Goal: Task Accomplishment & Management: Use online tool/utility

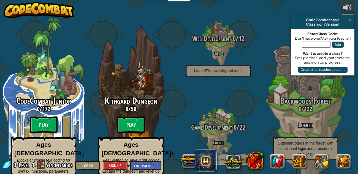
click at [349, 20] on span at bounding box center [350, 20] width 4 height 4
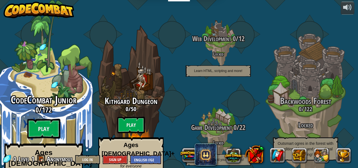
click at [33, 93] on span "CodeCombat Junior" at bounding box center [44, 100] width 66 height 14
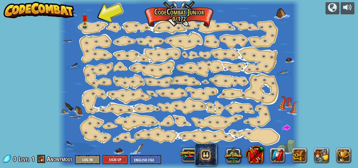
click at [82, 23] on img at bounding box center [85, 18] width 6 height 12
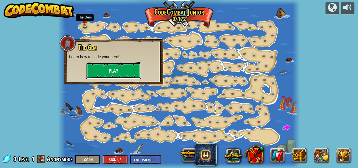
click at [86, 68] on button "Play" at bounding box center [113, 70] width 55 height 17
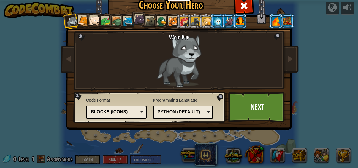
click at [88, 106] on div "Text code Blocks and code Blocks Blocks (Icons) Blocks (Icons)" at bounding box center [116, 112] width 60 height 13
click at [240, 25] on div at bounding box center [240, 21] width 9 height 9
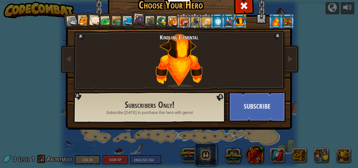
click at [181, 21] on div at bounding box center [184, 21] width 9 height 9
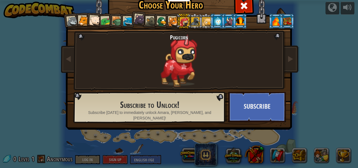
click at [170, 18] on div at bounding box center [173, 22] width 10 height 10
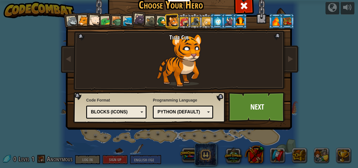
click at [94, 23] on div at bounding box center [94, 20] width 11 height 11
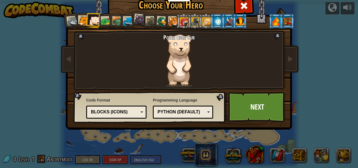
click at [150, 18] on div at bounding box center [151, 22] width 10 height 10
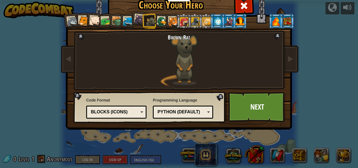
click at [161, 20] on div at bounding box center [162, 21] width 11 height 11
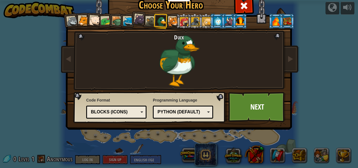
click at [125, 20] on div at bounding box center [128, 22] width 10 height 10
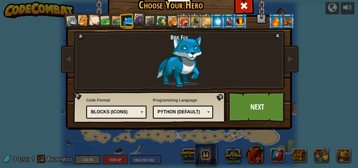
click at [116, 22] on div at bounding box center [117, 21] width 10 height 10
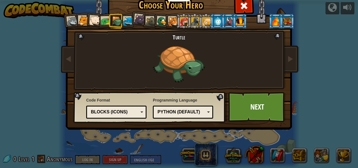
click at [102, 18] on div at bounding box center [106, 21] width 10 height 10
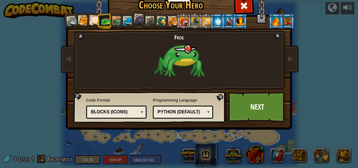
click at [174, 64] on div "Frog" at bounding box center [179, 60] width 145 height 53
click at [180, 59] on div "Frog" at bounding box center [179, 60] width 145 height 53
click at [93, 23] on div at bounding box center [94, 20] width 11 height 11
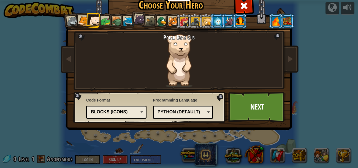
click at [71, 18] on div at bounding box center [72, 21] width 11 height 11
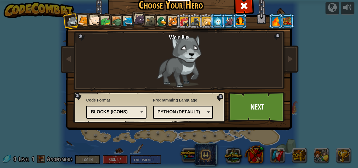
click at [82, 17] on div at bounding box center [84, 21] width 10 height 10
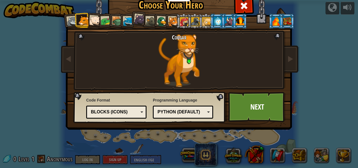
click at [96, 16] on div at bounding box center [94, 20] width 11 height 11
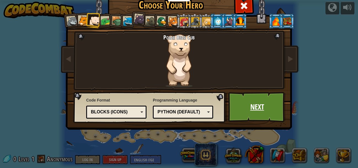
click at [264, 106] on link "Next" at bounding box center [258, 107] width 58 height 30
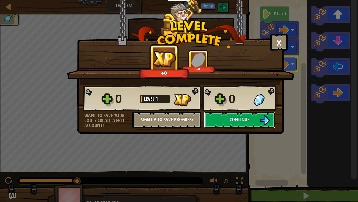
click at [262, 120] on img at bounding box center [265, 120] width 10 height 10
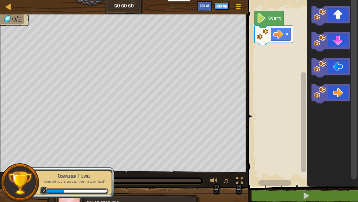
click at [280, 35] on image "Blockly Workspace" at bounding box center [278, 34] width 10 height 10
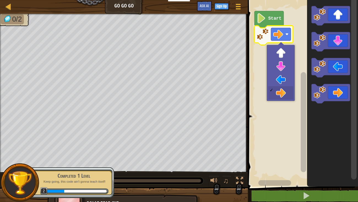
click at [280, 34] on image "Blockly Workspace" at bounding box center [278, 34] width 10 height 10
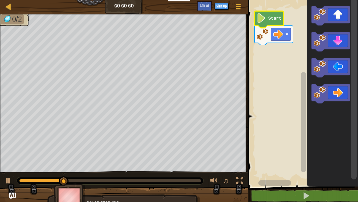
click at [271, 18] on text "Start" at bounding box center [274, 18] width 13 height 5
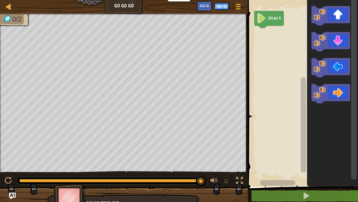
click at [206, 174] on div "♫" at bounding box center [226, 180] width 40 height 11
click at [8, 174] on div at bounding box center [8, 180] width 7 height 7
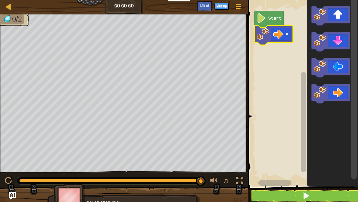
click at [11, 174] on img "Ask AI" at bounding box center [12, 195] width 7 height 7
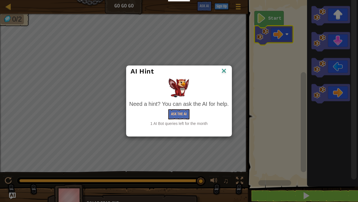
click at [224, 71] on img at bounding box center [224, 71] width 7 height 8
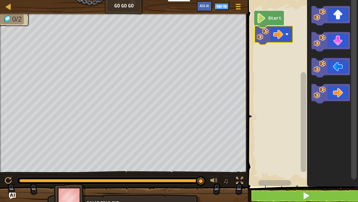
click at [279, 14] on icon "Blockly Workspace" at bounding box center [269, 19] width 29 height 17
click at [267, 19] on icon "Blockly Workspace" at bounding box center [269, 19] width 29 height 17
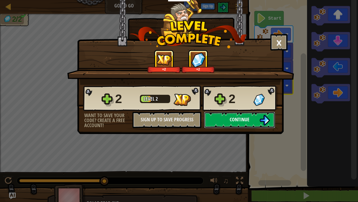
click at [254, 116] on button "Continue" at bounding box center [239, 119] width 71 height 17
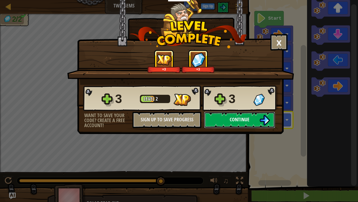
click at [258, 122] on button "Continue" at bounding box center [239, 119] width 71 height 17
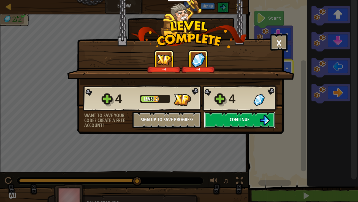
click at [267, 120] on img at bounding box center [265, 120] width 10 height 10
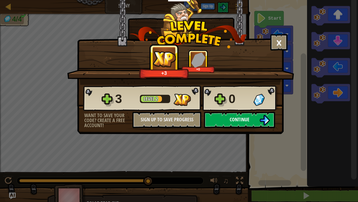
click at [262, 118] on img at bounding box center [265, 120] width 10 height 10
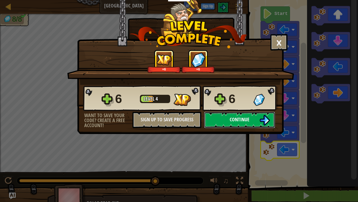
click at [256, 123] on button "Continue" at bounding box center [239, 119] width 71 height 17
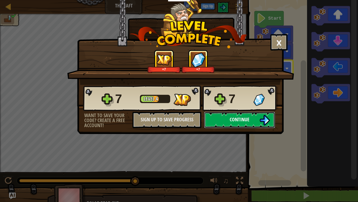
click at [259, 120] on button "Continue" at bounding box center [239, 119] width 71 height 17
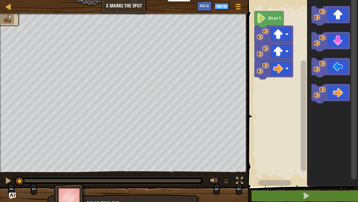
click at [272, 23] on icon "Blockly Workspace" at bounding box center [269, 19] width 29 height 17
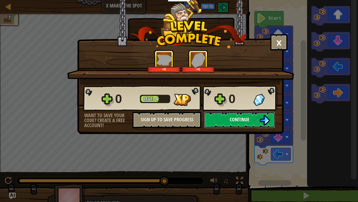
click at [262, 119] on img at bounding box center [265, 120] width 10 height 10
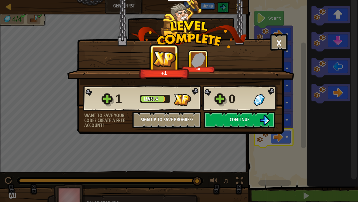
click at [281, 123] on div "1 Level 4 0 Want to save your code? Create a free account! Sign Up to Save Prog…" at bounding box center [180, 106] width 206 height 43
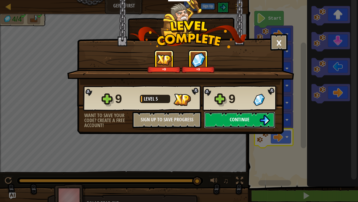
click at [249, 122] on span "Continue" at bounding box center [240, 119] width 20 height 7
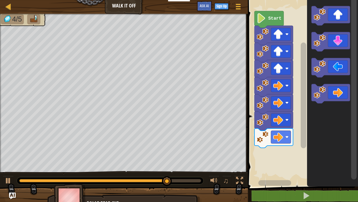
click at [336, 41] on icon "Blockly Workspace" at bounding box center [331, 41] width 39 height 19
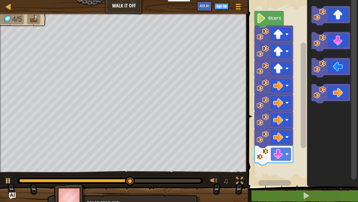
click at [336, 41] on icon "Blockly Workspace" at bounding box center [331, 41] width 39 height 19
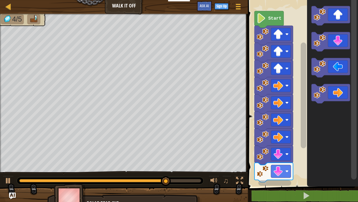
click at [341, 41] on icon "Blockly Workspace" at bounding box center [331, 41] width 39 height 19
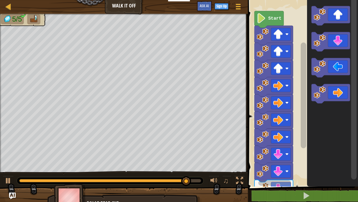
click at [335, 69] on icon "Blockly Workspace" at bounding box center [331, 67] width 39 height 19
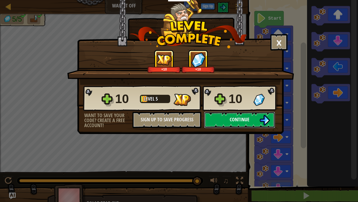
click at [263, 119] on img at bounding box center [265, 120] width 10 height 10
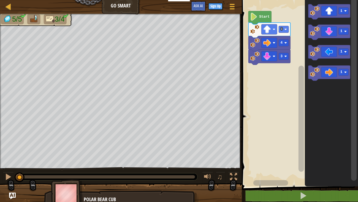
click at [285, 28] on image "Blockly Workspace" at bounding box center [285, 29] width 2 height 2
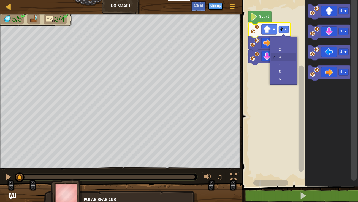
click at [290, 26] on icon "Blockly Workspace" at bounding box center [270, 30] width 42 height 15
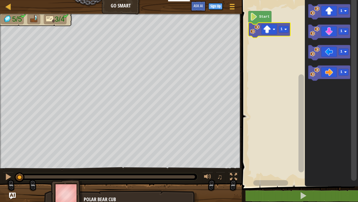
click at [0, 0] on div at bounding box center [0, 0] width 0 height 0
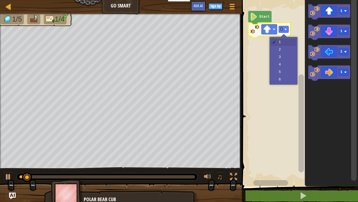
click at [283, 55] on rect "Blockly Workspace" at bounding box center [299, 91] width 118 height 189
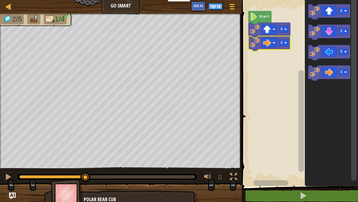
click at [0, 0] on div at bounding box center [0, 0] width 0 height 0
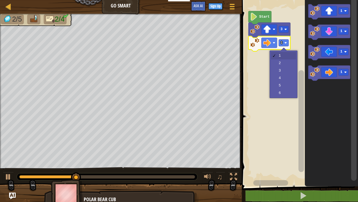
click at [284, 76] on rect "Blockly Workspace" at bounding box center [299, 91] width 118 height 189
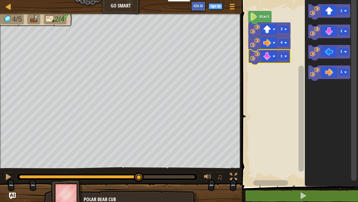
click at [0, 0] on div at bounding box center [0, 0] width 0 height 0
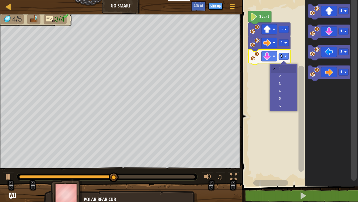
click at [286, 90] on rect "Blockly Workspace" at bounding box center [299, 91] width 118 height 189
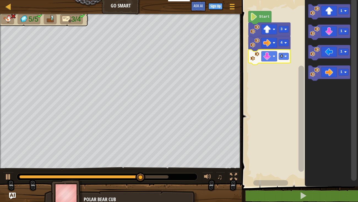
click at [282, 56] on text "4" at bounding box center [282, 56] width 2 height 4
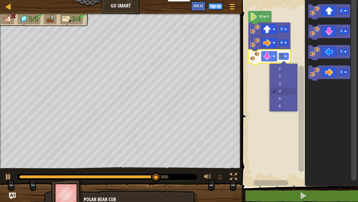
click at [285, 83] on rect "Blockly Workspace" at bounding box center [299, 91] width 118 height 189
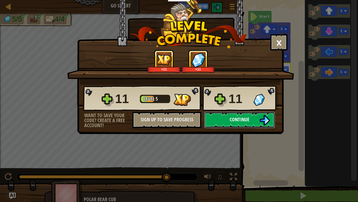
click at [264, 120] on img at bounding box center [265, 120] width 10 height 10
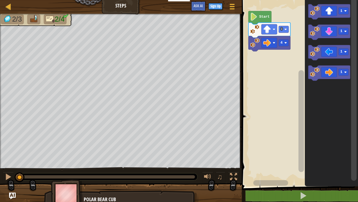
click at [15, 172] on div at bounding box center [20, 177] width 10 height 10
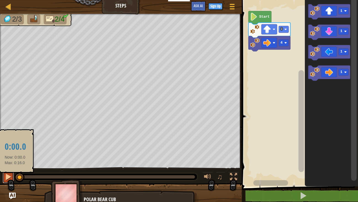
click at [4, 174] on button at bounding box center [8, 176] width 11 height 11
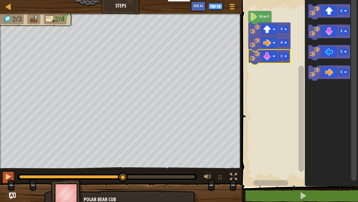
click at [0, 0] on div at bounding box center [0, 0] width 0 height 0
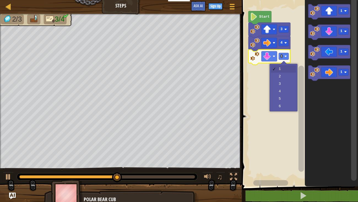
click at [283, 83] on rect "Blockly Workspace" at bounding box center [299, 91] width 118 height 189
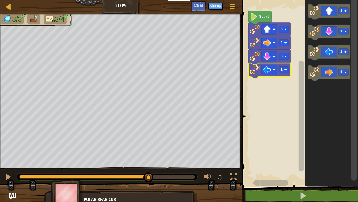
click at [286, 69] on image "Blockly Workspace" at bounding box center [285, 69] width 2 height 2
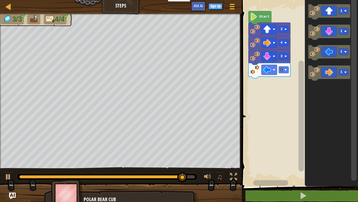
click at [333, 54] on icon "Blockly Workspace" at bounding box center [329, 52] width 42 height 15
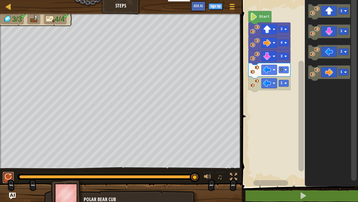
click at [12, 174] on button at bounding box center [8, 176] width 11 height 11
click at [334, 52] on icon "Blockly Workspace" at bounding box center [329, 52] width 42 height 15
click at [282, 101] on icon "Blockly Workspace" at bounding box center [270, 97] width 42 height 15
click at [9, 174] on div at bounding box center [8, 176] width 7 height 7
click at [282, 82] on text "1" at bounding box center [282, 83] width 2 height 4
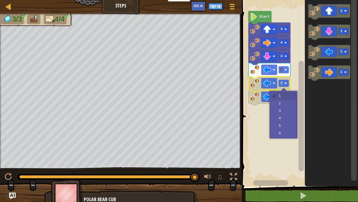
click at [286, 97] on image "Blockly Workspace" at bounding box center [285, 96] width 2 height 2
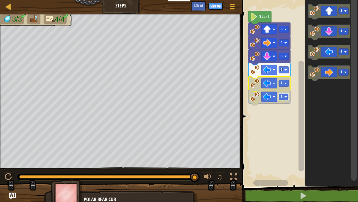
click at [282, 83] on text "1" at bounding box center [282, 83] width 2 height 4
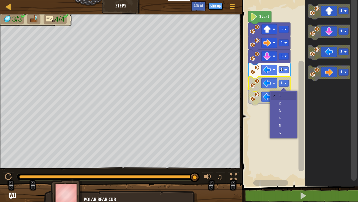
click at [282, 103] on icon "Blockly Workspace" at bounding box center [270, 97] width 42 height 15
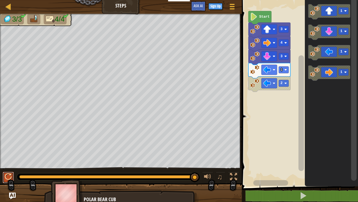
click at [5, 174] on div at bounding box center [8, 176] width 7 height 7
click at [280, 84] on rect "Blockly Workspace" at bounding box center [284, 83] width 10 height 7
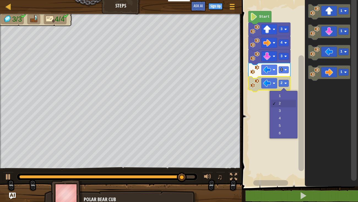
click at [290, 98] on rect "Blockly Workspace" at bounding box center [299, 91] width 118 height 189
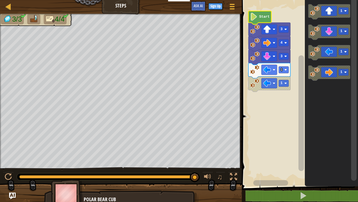
click at [254, 18] on image "Blockly Workspace" at bounding box center [253, 17] width 7 height 8
click at [227, 10] on button "Game Menu" at bounding box center [232, 8] width 15 height 14
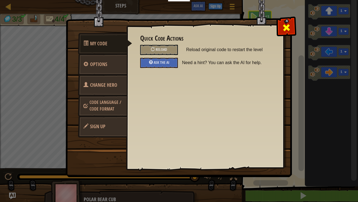
click at [284, 28] on span at bounding box center [286, 27] width 9 height 9
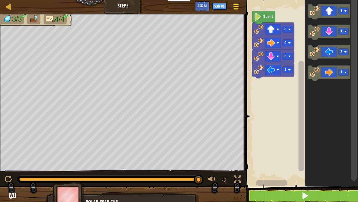
click at [237, 4] on span at bounding box center [236, 4] width 5 height 1
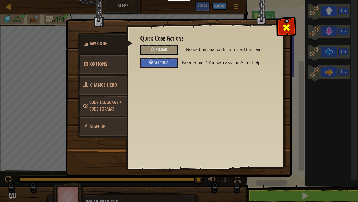
click at [291, 32] on div at bounding box center [286, 26] width 17 height 17
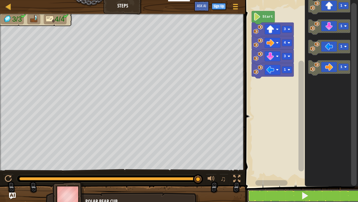
click at [268, 174] on button at bounding box center [305, 195] width 115 height 13
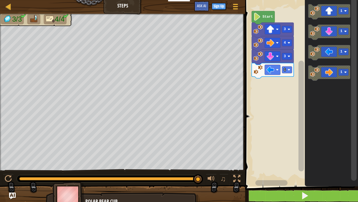
click at [330, 50] on icon "Blockly Workspace" at bounding box center [329, 52] width 42 height 15
click at [268, 98] on rect "Blockly Workspace" at bounding box center [301, 91] width 115 height 189
click at [275, 95] on rect "Blockly Workspace" at bounding box center [301, 91] width 115 height 189
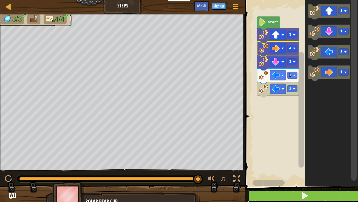
click at [281, 174] on button at bounding box center [305, 195] width 115 height 13
click at [270, 174] on button at bounding box center [305, 195] width 115 height 13
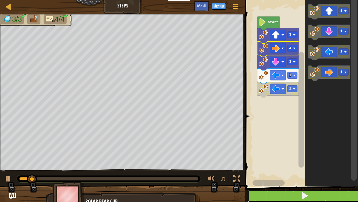
click at [328, 174] on button at bounding box center [305, 195] width 115 height 13
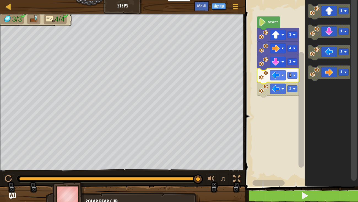
click at [291, 74] on text "1" at bounding box center [290, 75] width 2 height 4
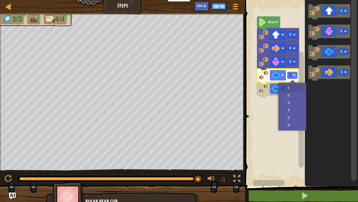
click at [293, 93] on icon "Blockly Workspace" at bounding box center [278, 89] width 42 height 15
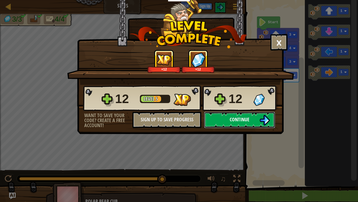
click at [255, 125] on button "Continue" at bounding box center [239, 119] width 71 height 17
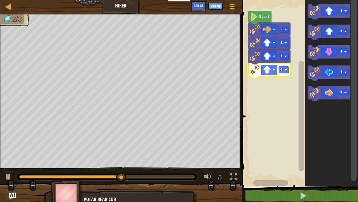
click at [342, 11] on text "1" at bounding box center [342, 11] width 2 height 4
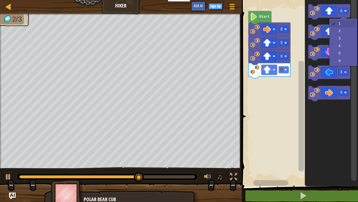
click at [330, 10] on icon "Blockly Workspace" at bounding box center [329, 11] width 42 height 15
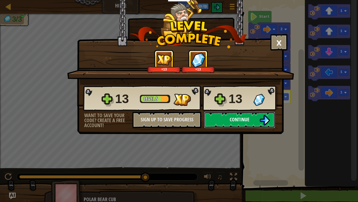
click at [264, 118] on img at bounding box center [265, 120] width 10 height 10
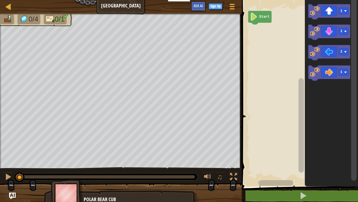
click at [341, 74] on rect "Blockly Workspace" at bounding box center [344, 72] width 10 height 7
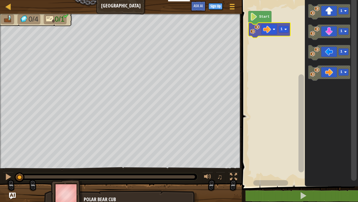
click at [283, 29] on rect "Blockly Workspace" at bounding box center [284, 29] width 10 height 7
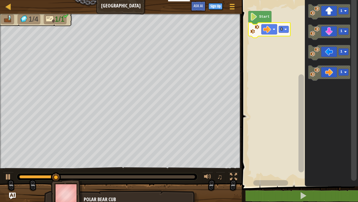
click at [0, 0] on div at bounding box center [0, 0] width 0 height 0
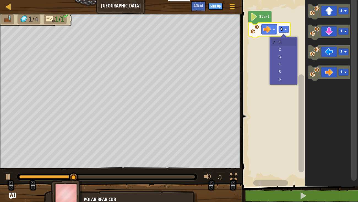
click at [286, 72] on rect "Blockly Workspace" at bounding box center [299, 91] width 118 height 189
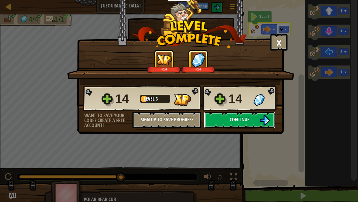
click at [230, 122] on button "Continue" at bounding box center [239, 119] width 71 height 17
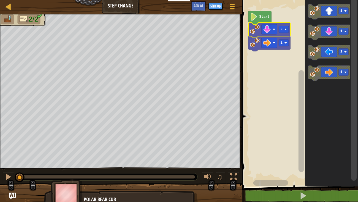
click at [253, 9] on rect "Blockly Workspace" at bounding box center [299, 91] width 118 height 189
click at [9, 174] on div at bounding box center [8, 176] width 7 height 7
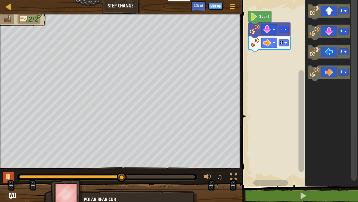
click at [285, 42] on image "Blockly Workspace" at bounding box center [285, 42] width 2 height 2
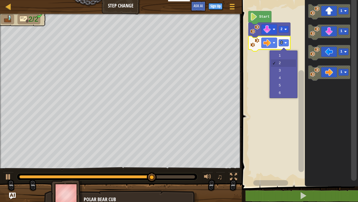
click at [287, 85] on rect "Blockly Workspace" at bounding box center [299, 91] width 118 height 189
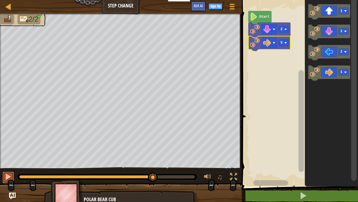
click at [7, 174] on button at bounding box center [8, 176] width 11 height 11
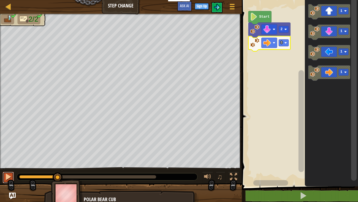
click at [9, 174] on div at bounding box center [8, 176] width 7 height 7
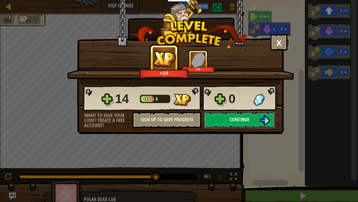
click at [266, 115] on img at bounding box center [265, 120] width 10 height 10
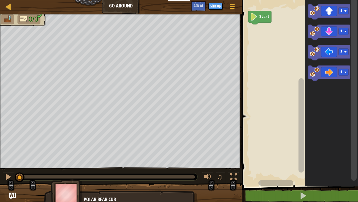
click at [336, 13] on icon "Blockly Workspace" at bounding box center [329, 11] width 42 height 15
click at [284, 27] on rect "Blockly Workspace" at bounding box center [284, 29] width 10 height 7
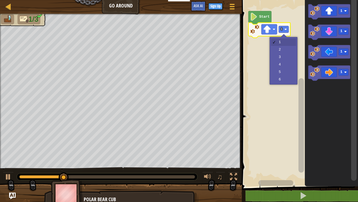
click at [288, 42] on rect "Blockly Workspace" at bounding box center [299, 91] width 118 height 189
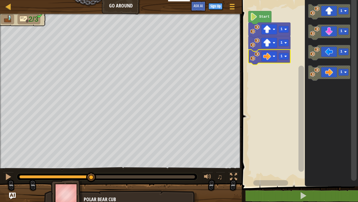
click at [282, 57] on text "1" at bounding box center [282, 56] width 2 height 4
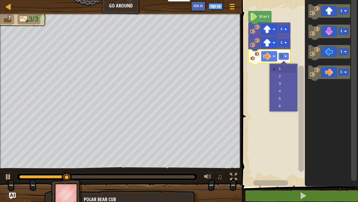
click at [286, 82] on rect "Blockly Workspace" at bounding box center [299, 91] width 118 height 189
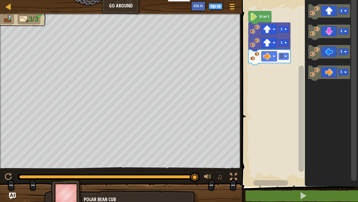
click at [335, 33] on icon "Blockly Workspace" at bounding box center [329, 32] width 42 height 15
click at [285, 68] on image "Blockly Workspace" at bounding box center [285, 69] width 2 height 2
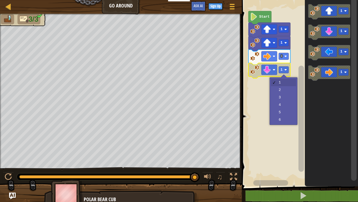
click at [288, 90] on rect "Blockly Workspace" at bounding box center [299, 91] width 118 height 189
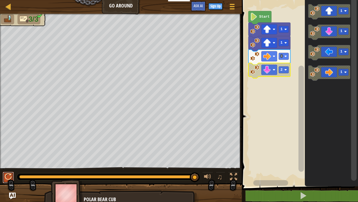
click at [7, 174] on div at bounding box center [8, 176] width 7 height 7
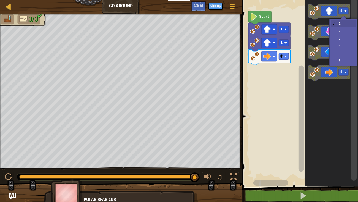
click at [346, 31] on image "Blockly Workspace" at bounding box center [346, 31] width 2 height 2
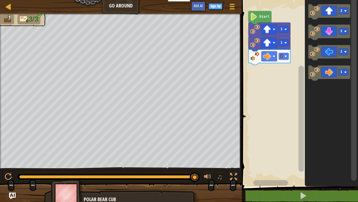
click at [330, 14] on icon "Blockly Workspace" at bounding box center [329, 11] width 42 height 15
click at [271, 57] on rect "Blockly Workspace" at bounding box center [270, 56] width 16 height 10
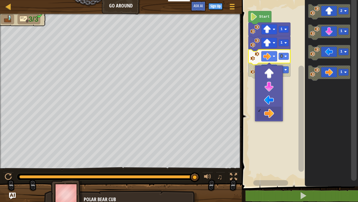
click at [274, 77] on rect "Blockly Workspace" at bounding box center [299, 91] width 118 height 189
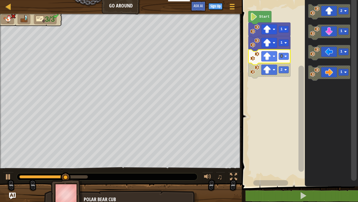
click at [274, 56] on image "Blockly Workspace" at bounding box center [274, 56] width 2 height 2
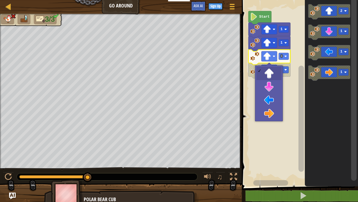
click at [270, 89] on rect "Blockly Workspace" at bounding box center [299, 91] width 118 height 189
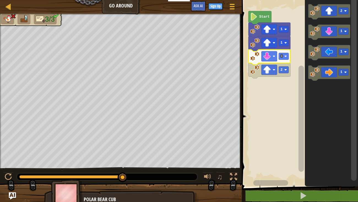
click at [11, 174] on img "Ask AI" at bounding box center [12, 195] width 7 height 7
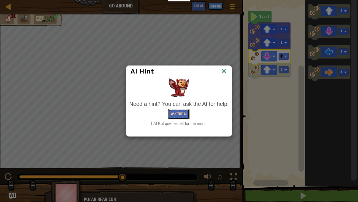
click at [175, 117] on button "Ask the AI" at bounding box center [178, 114] width 21 height 10
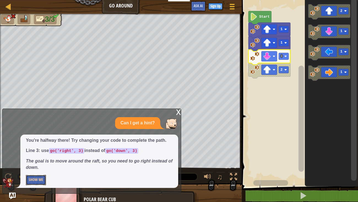
click at [31, 174] on button "Show Me" at bounding box center [36, 179] width 20 height 10
click at [37, 174] on button "Hide" at bounding box center [32, 179] width 13 height 10
click at [33, 174] on button "Show Me" at bounding box center [36, 179] width 20 height 10
click at [27, 174] on button "Hide" at bounding box center [32, 179] width 13 height 10
click at [39, 174] on button "Show Me" at bounding box center [36, 179] width 20 height 10
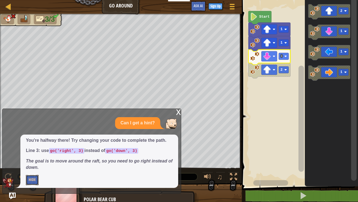
click at [29, 174] on button "Hide" at bounding box center [32, 179] width 13 height 10
click at [37, 174] on button "Show Me" at bounding box center [36, 179] width 20 height 10
click at [35, 174] on button "Hide" at bounding box center [32, 179] width 13 height 10
click at [176, 112] on div "x" at bounding box center [178, 112] width 5 height 6
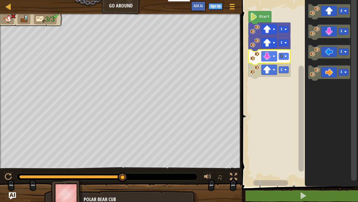
click at [9, 174] on img "Ask AI" at bounding box center [12, 195] width 7 height 7
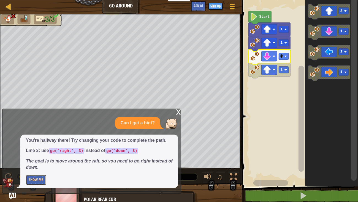
click at [37, 174] on button "Show Me" at bounding box center [36, 179] width 20 height 10
click at [30, 174] on button "Hide" at bounding box center [32, 179] width 13 height 10
click at [37, 174] on button "Show Me" at bounding box center [36, 179] width 20 height 10
click at [176, 111] on div "x" at bounding box center [178, 112] width 5 height 6
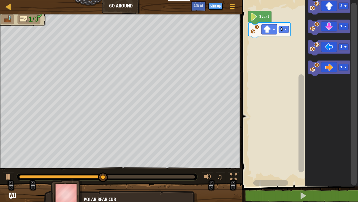
click at [282, 29] on text "1" at bounding box center [282, 29] width 2 height 4
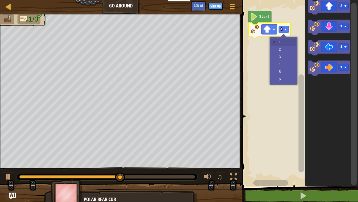
click at [283, 47] on rect "Blockly Workspace" at bounding box center [299, 91] width 118 height 189
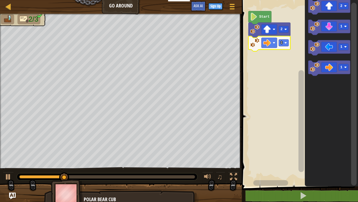
click at [283, 41] on rect "Blockly Workspace" at bounding box center [284, 42] width 10 height 7
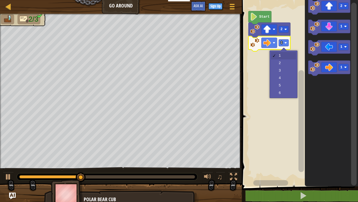
click at [283, 68] on rect "Blockly Workspace" at bounding box center [299, 91] width 118 height 189
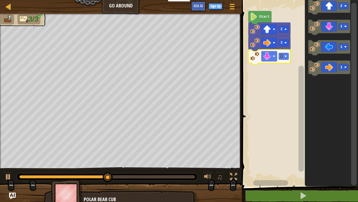
click at [283, 55] on rect "Blockly Workspace" at bounding box center [284, 56] width 10 height 7
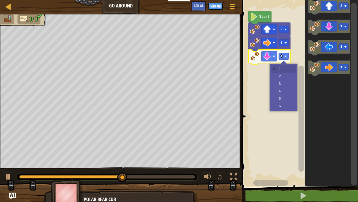
click at [282, 81] on rect "Blockly Workspace" at bounding box center [299, 91] width 118 height 189
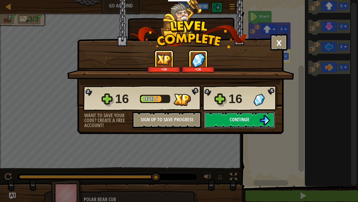
click at [244, 125] on button "Continue" at bounding box center [239, 119] width 71 height 17
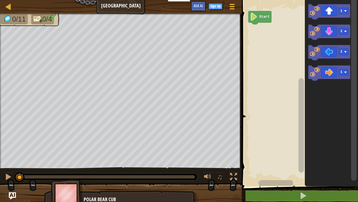
click at [10, 174] on img "Ask AI" at bounding box center [12, 195] width 7 height 7
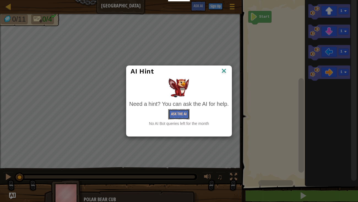
click at [176, 112] on button "Ask the AI" at bounding box center [178, 114] width 21 height 10
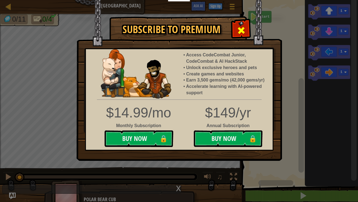
click at [236, 26] on div at bounding box center [241, 29] width 17 height 17
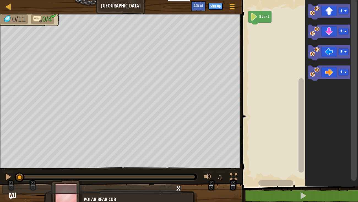
click at [7, 174] on div at bounding box center [121, 197] width 242 height 28
click at [9, 174] on div at bounding box center [121, 197] width 242 height 28
click at [14, 174] on img "Ask AI" at bounding box center [12, 195] width 7 height 7
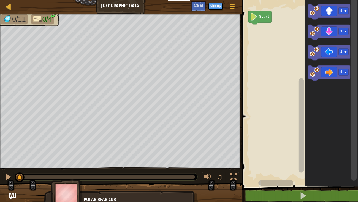
click at [13, 174] on div at bounding box center [121, 197] width 242 height 28
click at [10, 174] on img "Ask AI" at bounding box center [12, 195] width 7 height 7
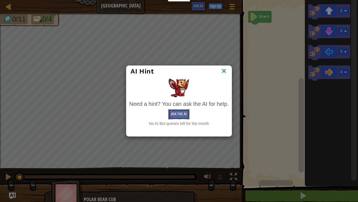
click at [179, 117] on button "Ask the AI" at bounding box center [178, 114] width 21 height 10
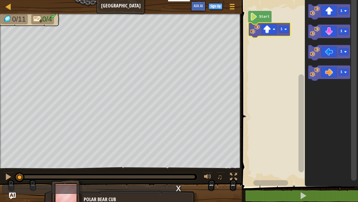
click at [286, 30] on image "Blockly Workspace" at bounding box center [285, 29] width 2 height 2
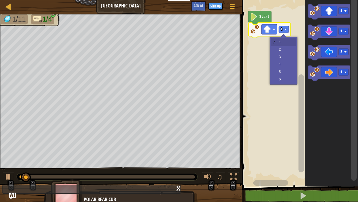
click at [286, 63] on rect "Blockly Workspace" at bounding box center [299, 91] width 118 height 189
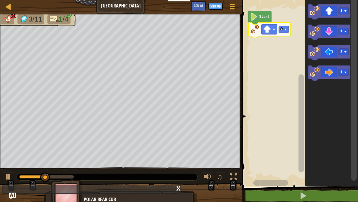
click at [0, 0] on div at bounding box center [0, 0] width 0 height 0
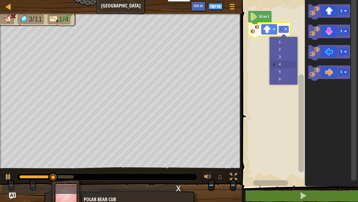
click at [283, 55] on rect "Blockly Workspace" at bounding box center [299, 91] width 118 height 189
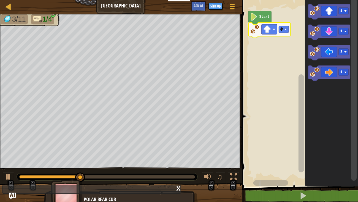
click at [347, 71] on image "Blockly Workspace" at bounding box center [346, 72] width 2 height 2
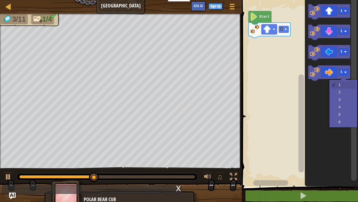
click at [339, 100] on icon "Blockly Workspace" at bounding box center [331, 91] width 53 height 189
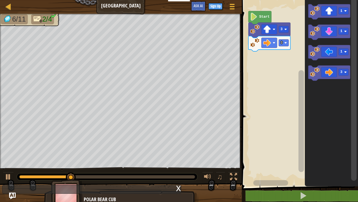
click at [346, 31] on image "Blockly Workspace" at bounding box center [346, 31] width 2 height 2
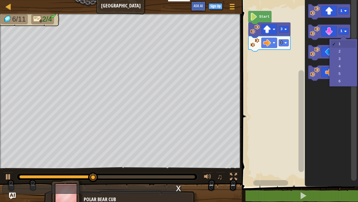
click at [346, 55] on icon "Blockly Workspace" at bounding box center [329, 52] width 42 height 15
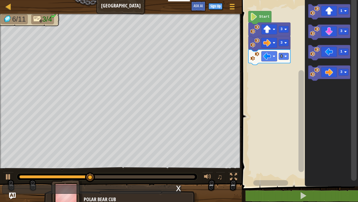
click at [281, 56] on text "1" at bounding box center [282, 56] width 2 height 4
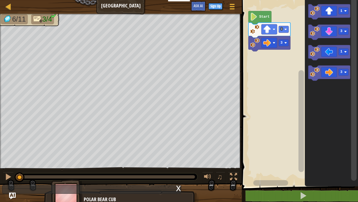
click at [289, 40] on icon "Blockly Workspace" at bounding box center [270, 43] width 42 height 15
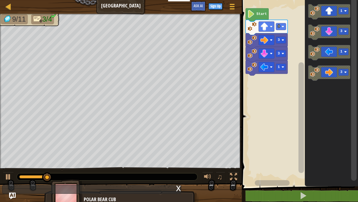
click at [278, 65] on text "1" at bounding box center [279, 67] width 2 height 4
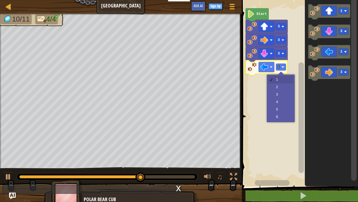
click at [283, 87] on rect "Blockly Workspace" at bounding box center [299, 91] width 118 height 189
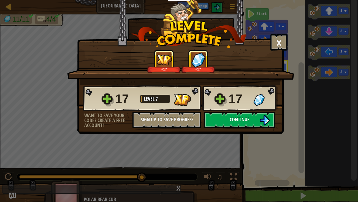
click at [249, 111] on button "Continue" at bounding box center [239, 119] width 71 height 17
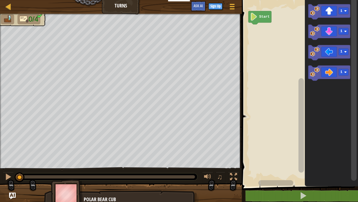
click at [8, 19] on img at bounding box center [7, 19] width 9 height 8
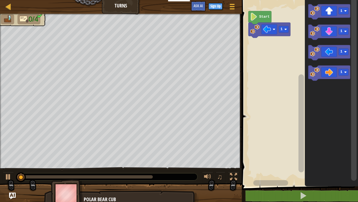
click at [282, 28] on text "1" at bounding box center [282, 29] width 2 height 4
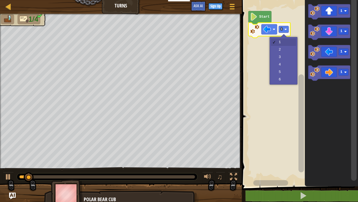
click at [288, 49] on rect "Blockly Workspace" at bounding box center [299, 91] width 118 height 189
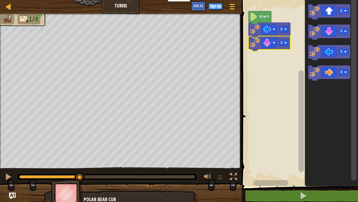
click at [286, 40] on rect "Blockly Workspace" at bounding box center [284, 42] width 10 height 7
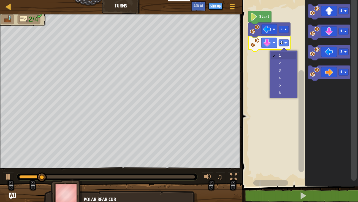
click at [286, 66] on rect "Blockly Workspace" at bounding box center [299, 91] width 118 height 189
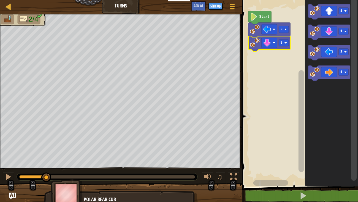
click at [282, 41] on text "3" at bounding box center [282, 43] width 2 height 4
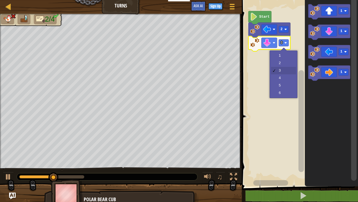
click at [285, 65] on rect "Blockly Workspace" at bounding box center [299, 91] width 118 height 189
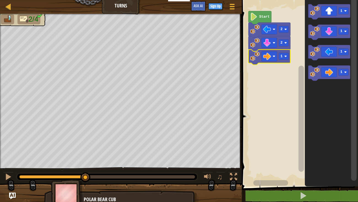
click at [0, 0] on div at bounding box center [0, 0] width 0 height 0
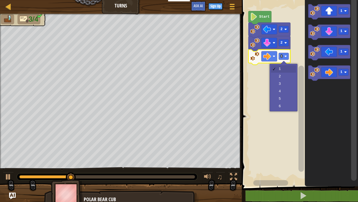
click at [284, 82] on rect "Blockly Workspace" at bounding box center [299, 91] width 118 height 189
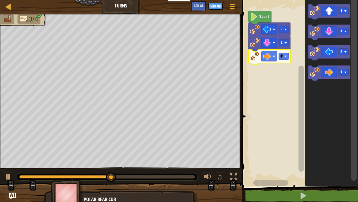
click at [0, 0] on div at bounding box center [0, 0] width 0 height 0
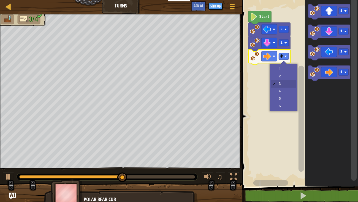
click at [285, 87] on rect "Blockly Workspace" at bounding box center [299, 91] width 118 height 189
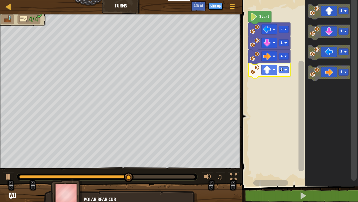
click at [286, 69] on image "Blockly Workspace" at bounding box center [285, 69] width 2 height 2
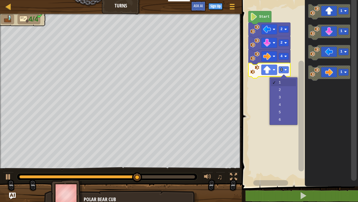
click at [285, 96] on rect "Blockly Workspace" at bounding box center [299, 91] width 118 height 189
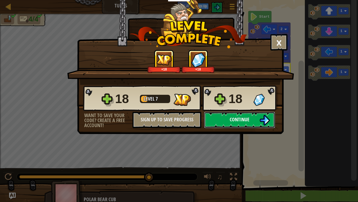
click at [258, 120] on button "Continue" at bounding box center [239, 119] width 71 height 17
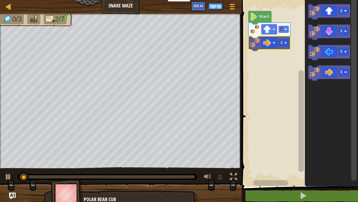
click at [0, 0] on div at bounding box center [0, 0] width 0 height 0
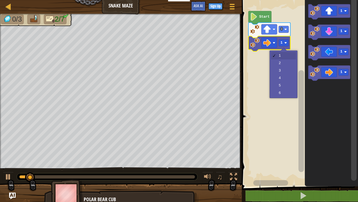
click at [286, 71] on rect "Blockly Workspace" at bounding box center [299, 91] width 118 height 189
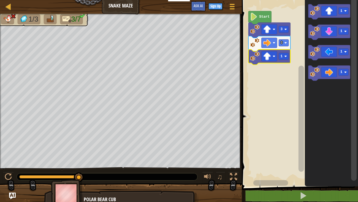
click at [0, 0] on div at bounding box center [0, 0] width 0 height 0
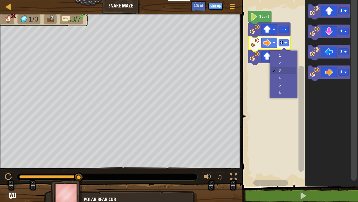
click at [288, 62] on icon "Blockly Workspace" at bounding box center [270, 56] width 42 height 15
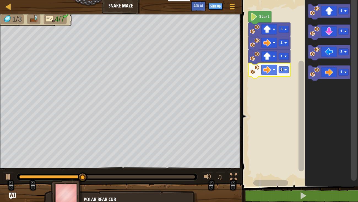
click at [286, 69] on image "Blockly Workspace" at bounding box center [285, 69] width 2 height 2
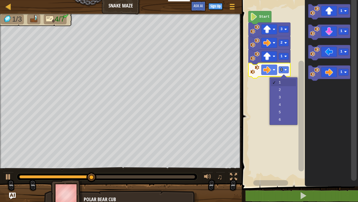
click at [285, 98] on rect "Blockly Workspace" at bounding box center [299, 91] width 118 height 189
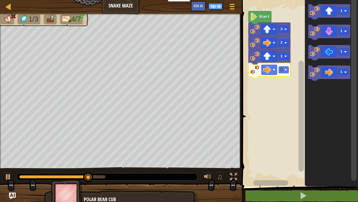
click at [284, 66] on rect "Blockly Workspace" at bounding box center [284, 69] width 10 height 7
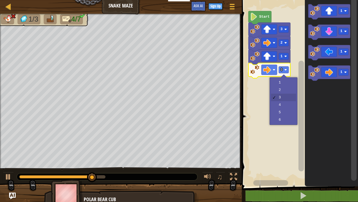
click at [288, 93] on rect "Blockly Workspace" at bounding box center [299, 91] width 118 height 189
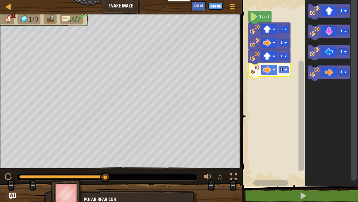
click at [283, 69] on rect "Blockly Workspace" at bounding box center [284, 69] width 10 height 7
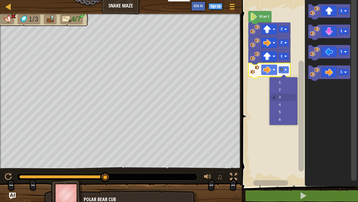
click at [286, 91] on rect "Blockly Workspace" at bounding box center [299, 91] width 118 height 189
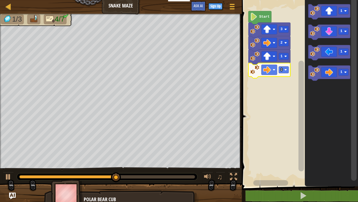
click at [341, 32] on text "1" at bounding box center [342, 31] width 2 height 4
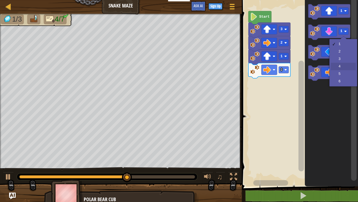
click at [342, 66] on icon "Blockly Workspace" at bounding box center [329, 72] width 42 height 15
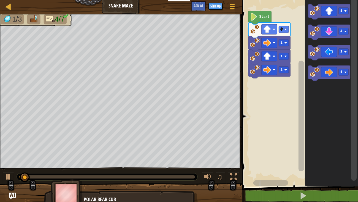
click at [331, 30] on icon "Blockly Workspace" at bounding box center [329, 32] width 42 height 15
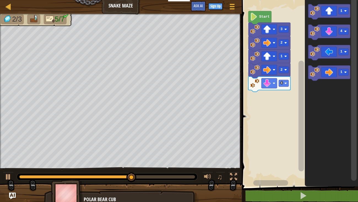
click at [334, 12] on icon "Blockly Workspace" at bounding box center [329, 11] width 42 height 15
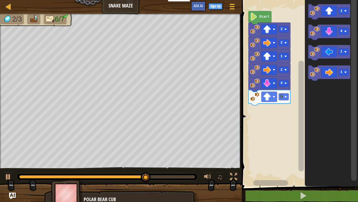
click at [286, 97] on image "Blockly Workspace" at bounding box center [285, 96] width 2 height 2
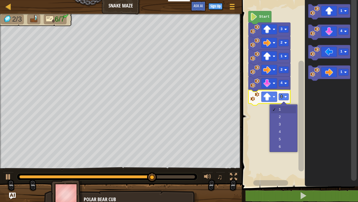
click at [286, 116] on rect "Blockly Workspace" at bounding box center [299, 91] width 118 height 189
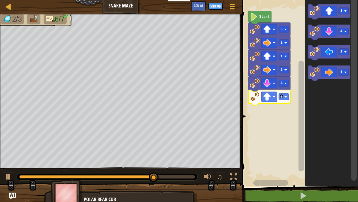
click at [341, 71] on text "1" at bounding box center [342, 72] width 2 height 4
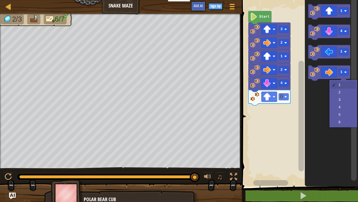
click at [343, 93] on icon "Blockly Workspace" at bounding box center [331, 91] width 53 height 189
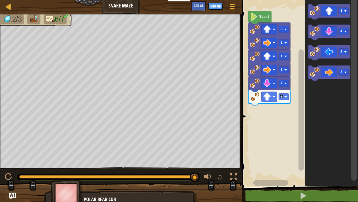
click at [335, 74] on icon "Blockly Workspace" at bounding box center [329, 72] width 42 height 15
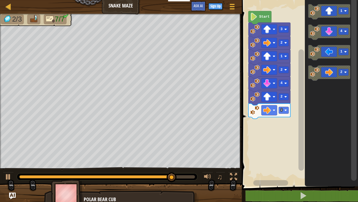
click at [330, 12] on icon "Blockly Workspace" at bounding box center [329, 11] width 42 height 15
click at [281, 123] on text "1" at bounding box center [282, 124] width 2 height 4
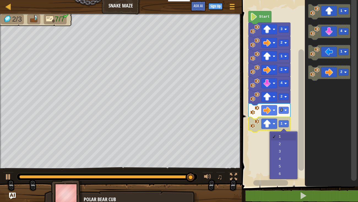
click at [280, 148] on rect "Blockly Workspace" at bounding box center [299, 91] width 118 height 189
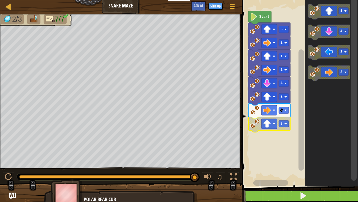
click at [297, 174] on button at bounding box center [304, 195] width 118 height 13
